Goal: Task Accomplishment & Management: Complete application form

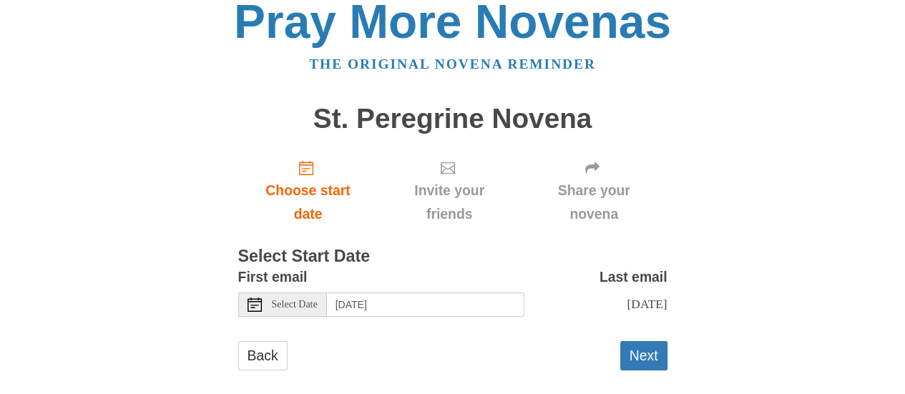
scroll to position [33, 0]
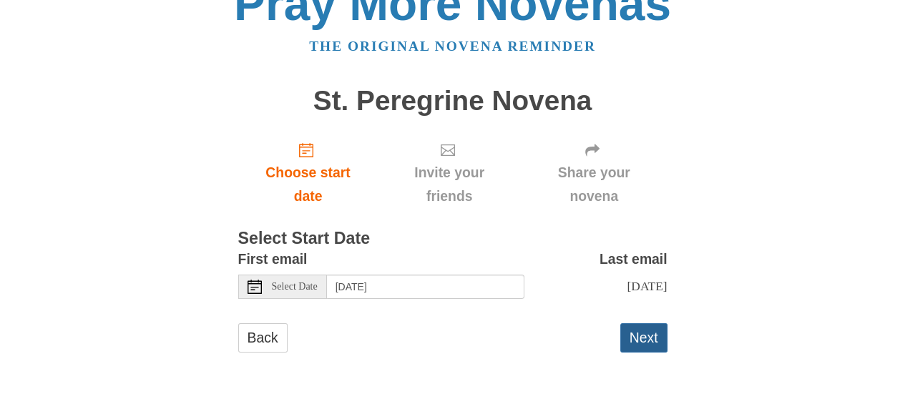
click at [647, 341] on button "Next" at bounding box center [643, 337] width 47 height 29
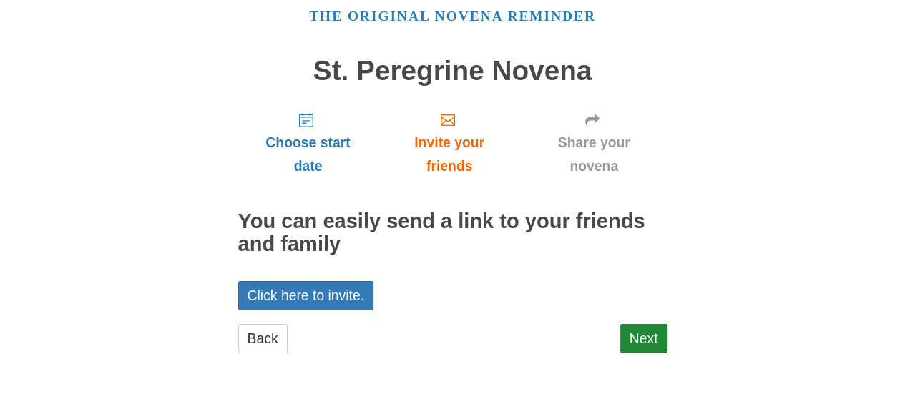
scroll to position [61, 0]
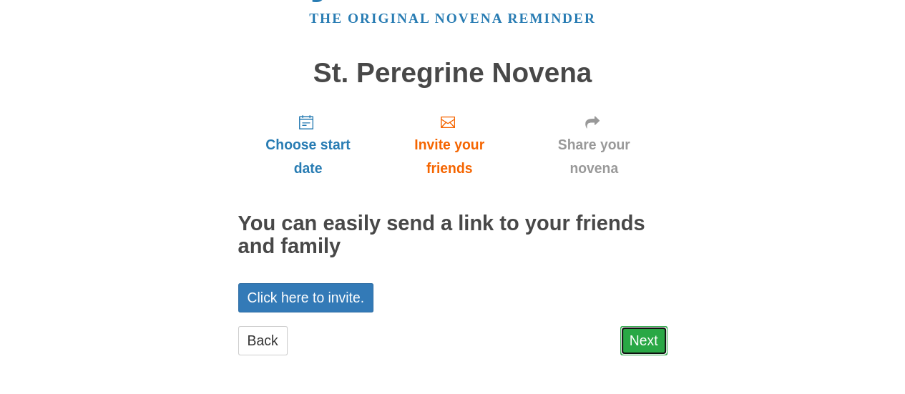
click at [648, 343] on link "Next" at bounding box center [643, 340] width 47 height 29
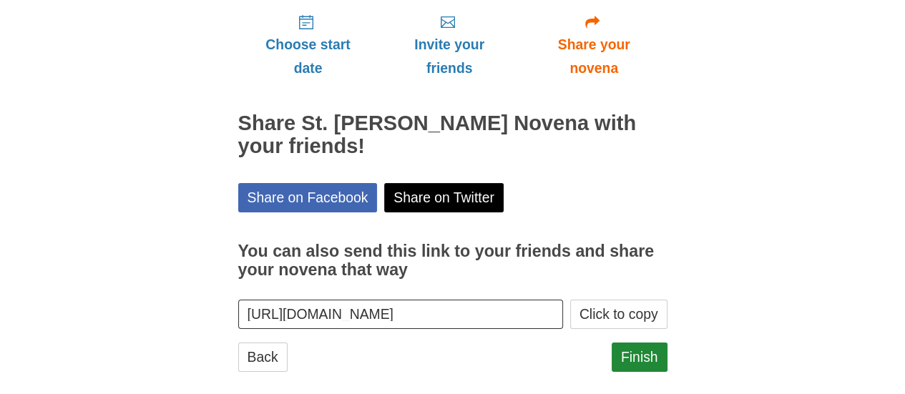
scroll to position [179, 0]
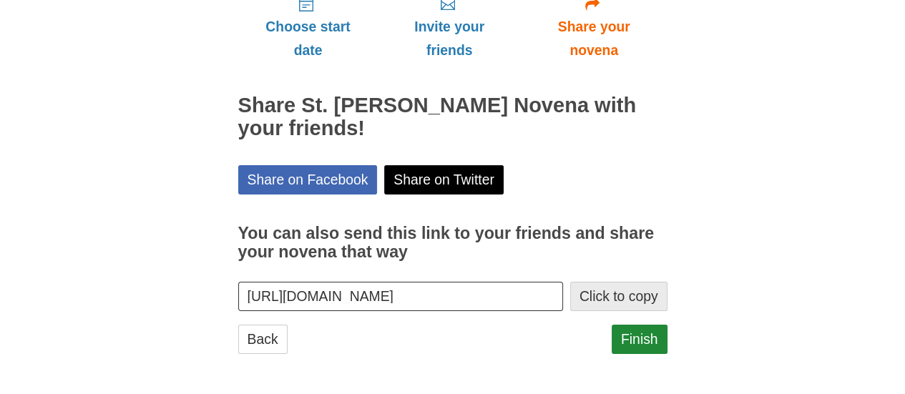
click at [656, 298] on button "Click to copy" at bounding box center [618, 296] width 97 height 29
click at [650, 341] on link "Finish" at bounding box center [640, 339] width 56 height 29
